Goal: Information Seeking & Learning: Learn about a topic

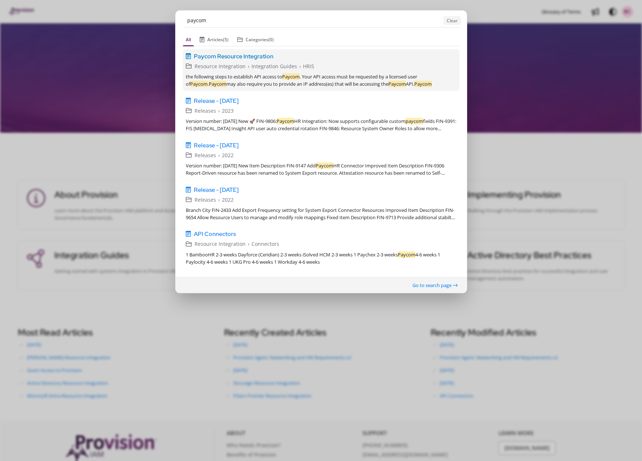
type input "paycom"
click at [231, 55] on span "Paycom Resource Integration" at bounding box center [234, 56] width 80 height 9
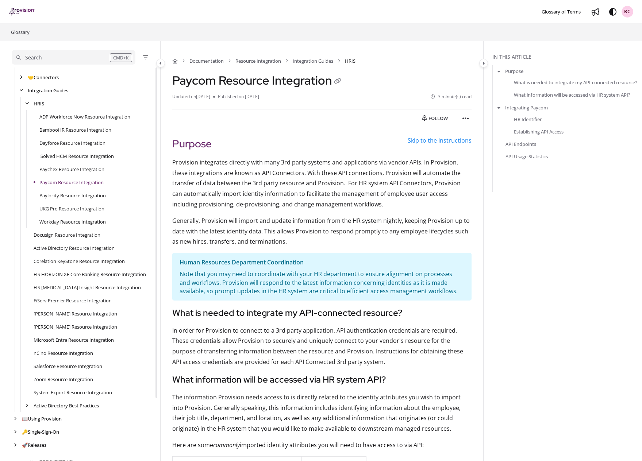
scroll to position [67, 0]
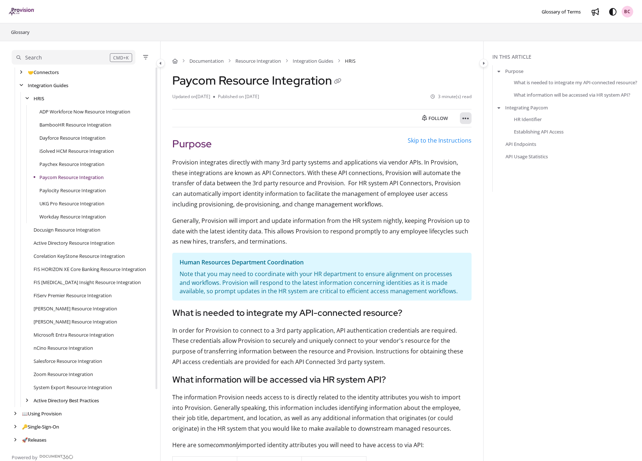
click at [469, 119] on button "Article more options" at bounding box center [466, 118] width 12 height 12
click at [479, 153] on button "Print" at bounding box center [504, 151] width 85 height 15
click at [467, 119] on icon "Article more options" at bounding box center [465, 118] width 7 height 7
click at [480, 152] on button "Print" at bounding box center [504, 151] width 85 height 15
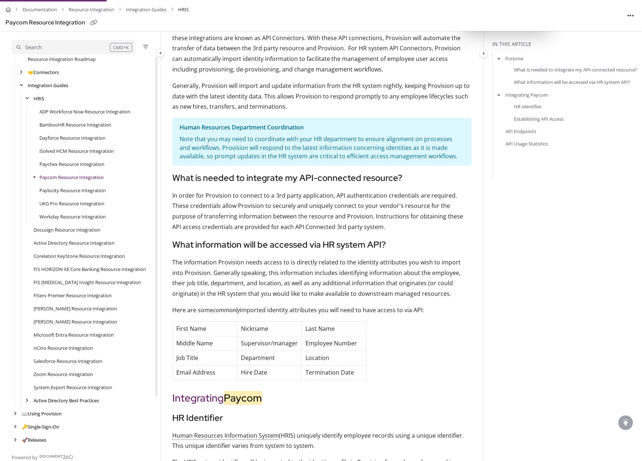
scroll to position [135, 0]
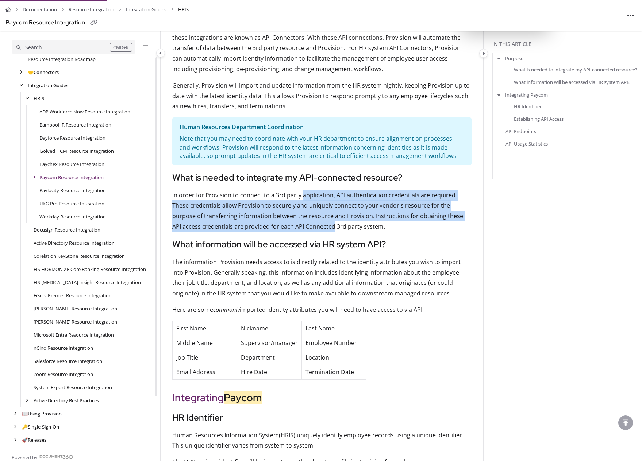
drag, startPoint x: 301, startPoint y: 197, endPoint x: 302, endPoint y: 227, distance: 30.7
click at [302, 227] on p "In order for Provision to connect to a 3rd party application, API authenticatio…" at bounding box center [321, 211] width 299 height 42
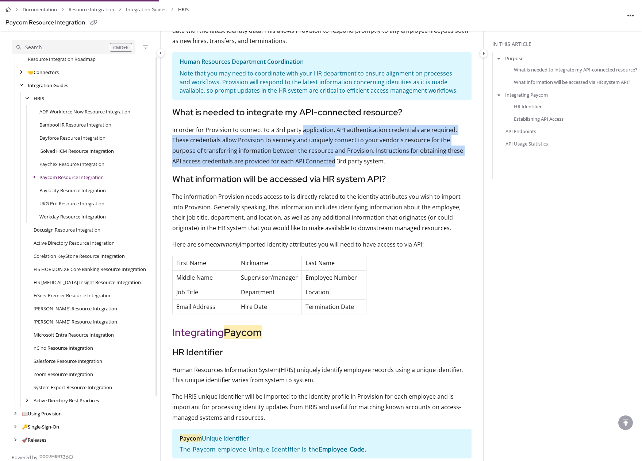
scroll to position [205, 0]
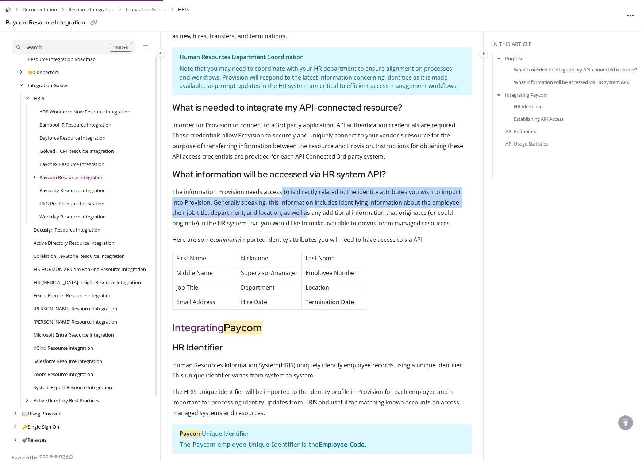
drag, startPoint x: 278, startPoint y: 193, endPoint x: 279, endPoint y: 214, distance: 21.5
click at [279, 214] on p "The information Provision needs access to is directly related to the identity a…" at bounding box center [321, 208] width 299 height 42
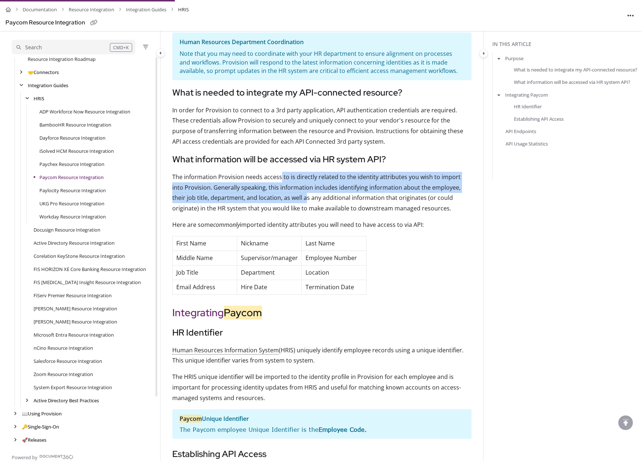
scroll to position [222, 0]
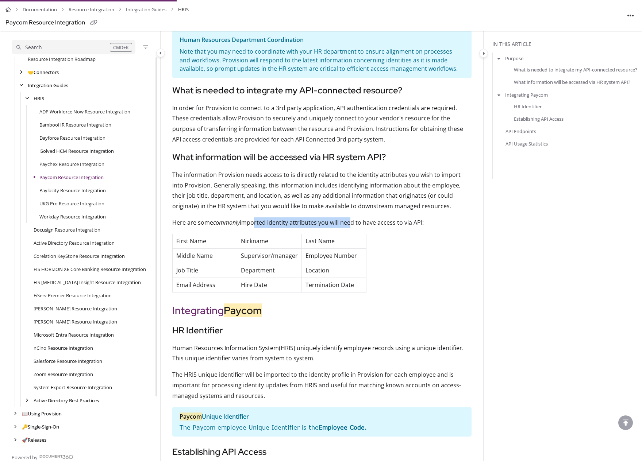
drag, startPoint x: 256, startPoint y: 225, endPoint x: 348, endPoint y: 221, distance: 92.7
click at [348, 221] on p "Here are some commonly imported identity attributes you will need to have acces…" at bounding box center [321, 222] width 299 height 11
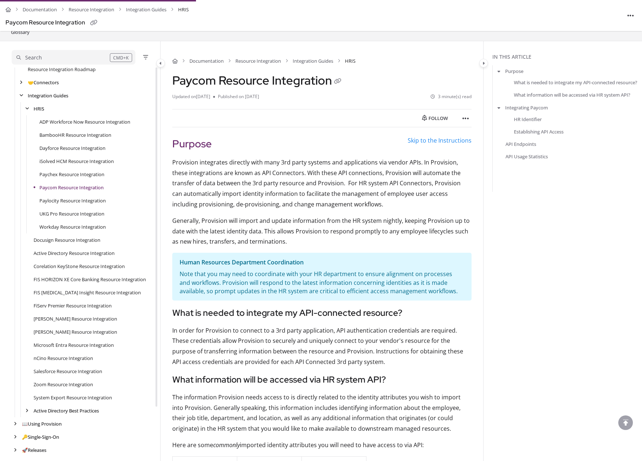
scroll to position [67, 0]
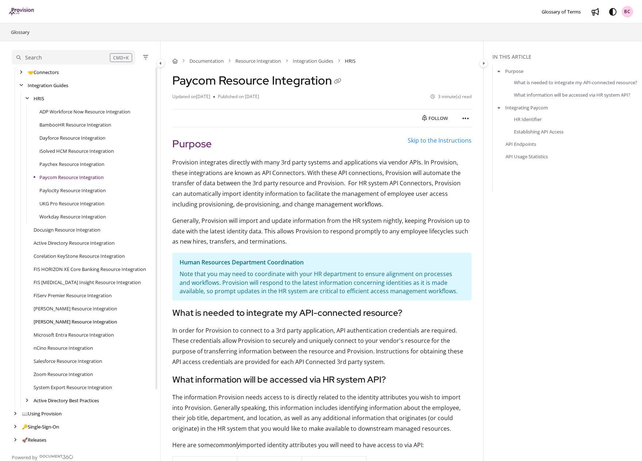
click at [87, 322] on link "[PERSON_NAME] Resource Integration" at bounding box center [76, 321] width 84 height 7
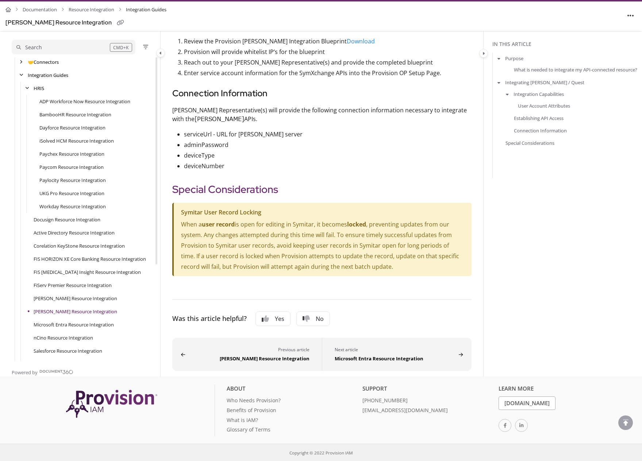
scroll to position [744, 0]
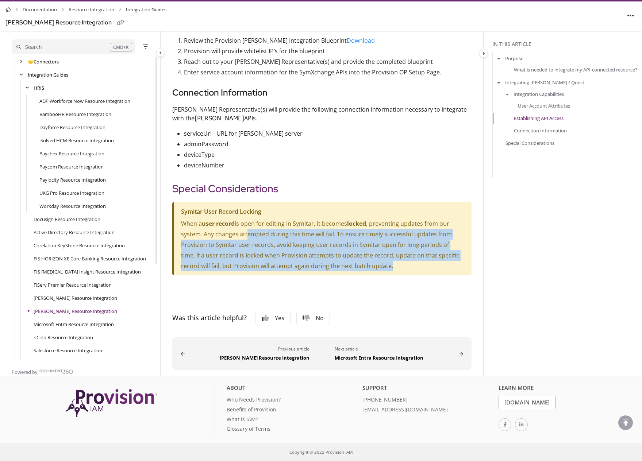
drag, startPoint x: 247, startPoint y: 235, endPoint x: 395, endPoint y: 269, distance: 152.0
click at [395, 269] on p "When a user record is open for editing in Symitar, it becomes locked , preventi…" at bounding box center [322, 244] width 283 height 53
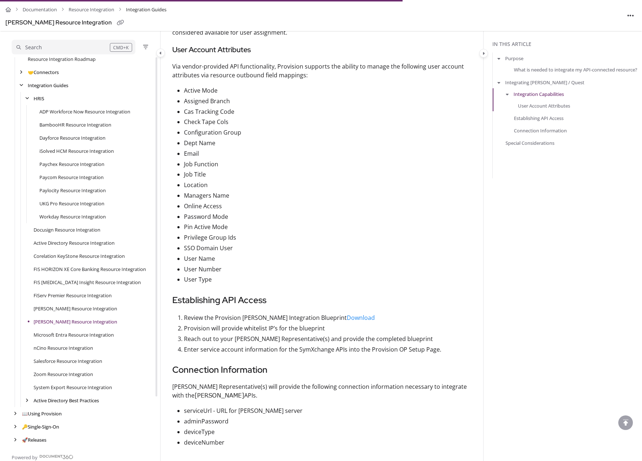
scroll to position [467, 0]
click at [313, 252] on p "SSO Domain User" at bounding box center [327, 248] width 287 height 11
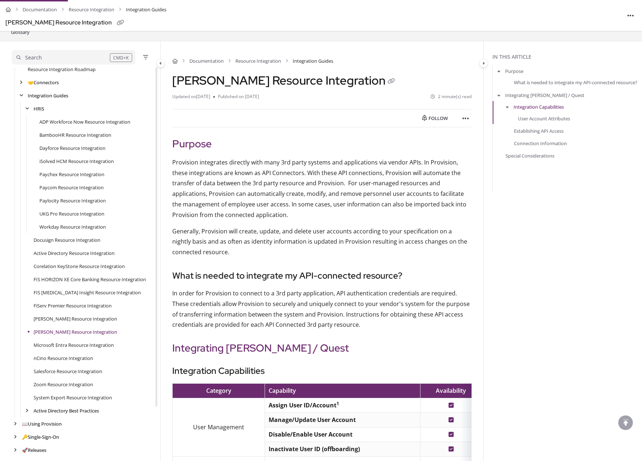
scroll to position [67, 0]
